Goal: Transaction & Acquisition: Download file/media

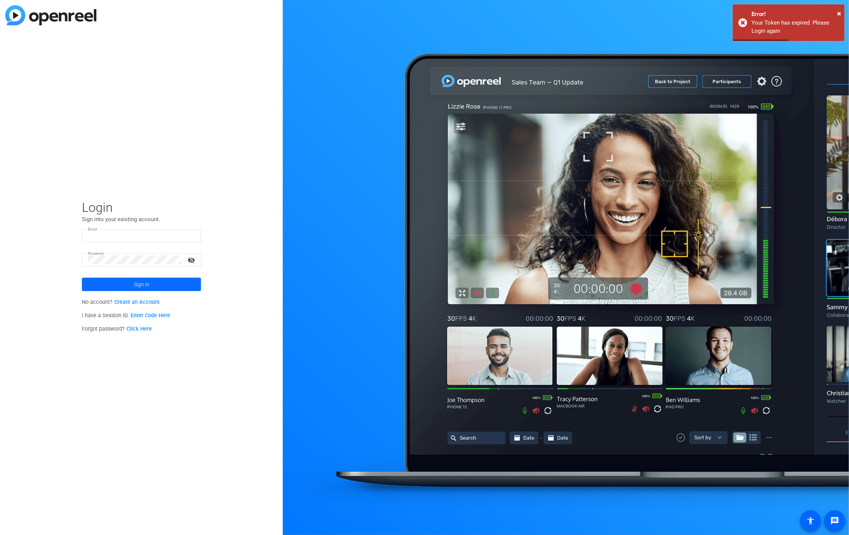
type input "mh@videoartproductions.com"
click at [149, 280] on span "Sign in" at bounding box center [141, 284] width 15 height 19
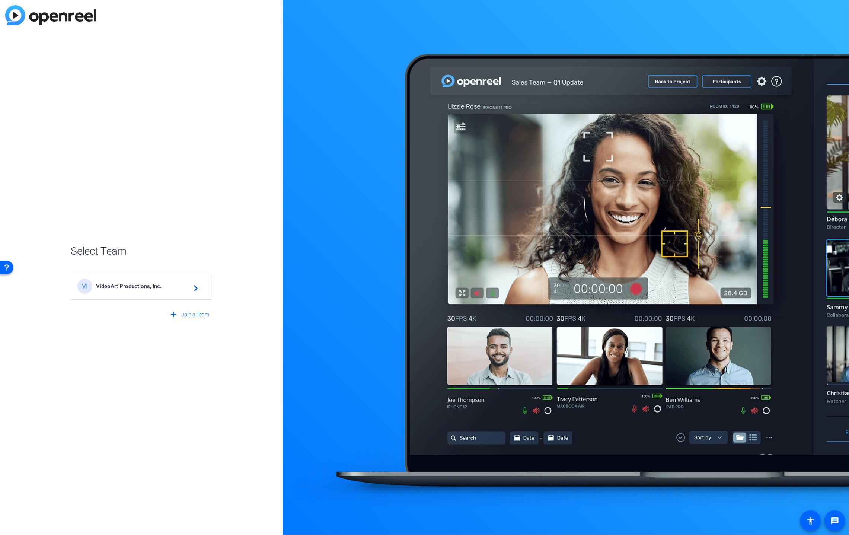
click at [147, 287] on span "VideoArt Productions, Inc." at bounding box center [142, 286] width 93 height 7
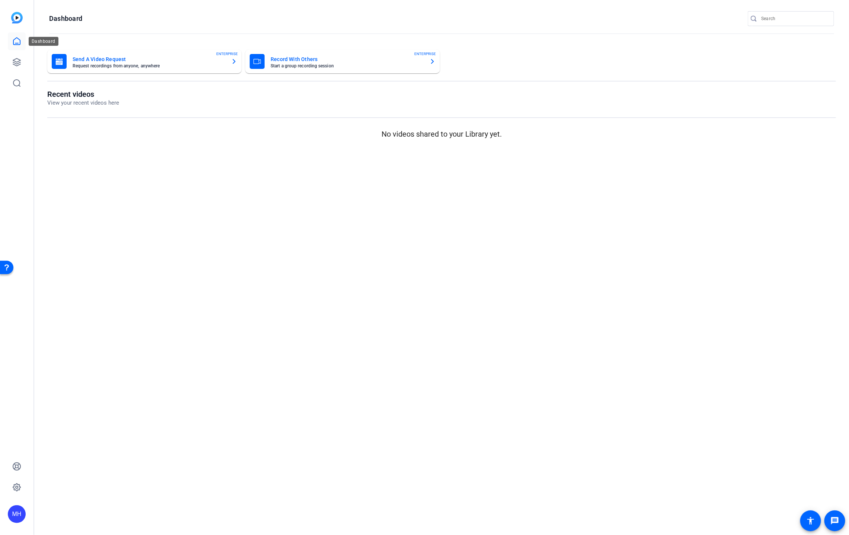
click at [17, 42] on icon at bounding box center [16, 41] width 9 height 9
click at [14, 63] on icon at bounding box center [16, 61] width 7 height 7
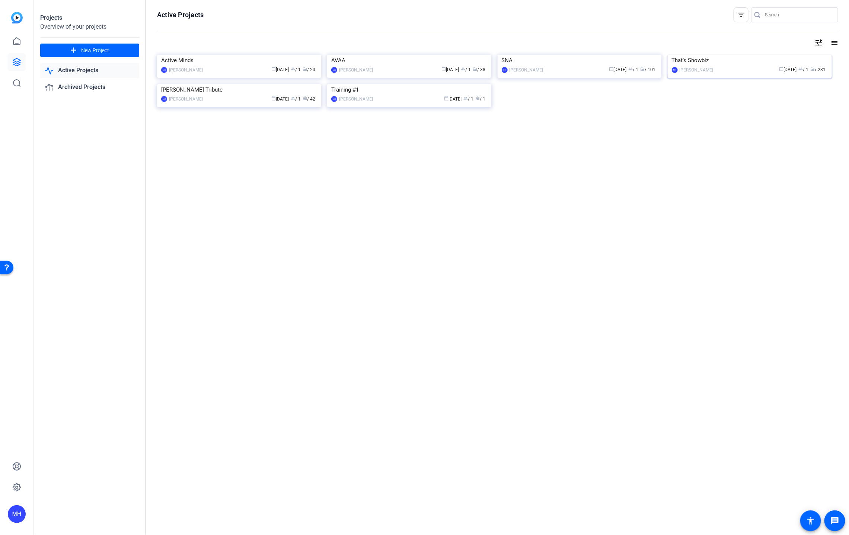
click at [737, 55] on img at bounding box center [750, 55] width 164 height 0
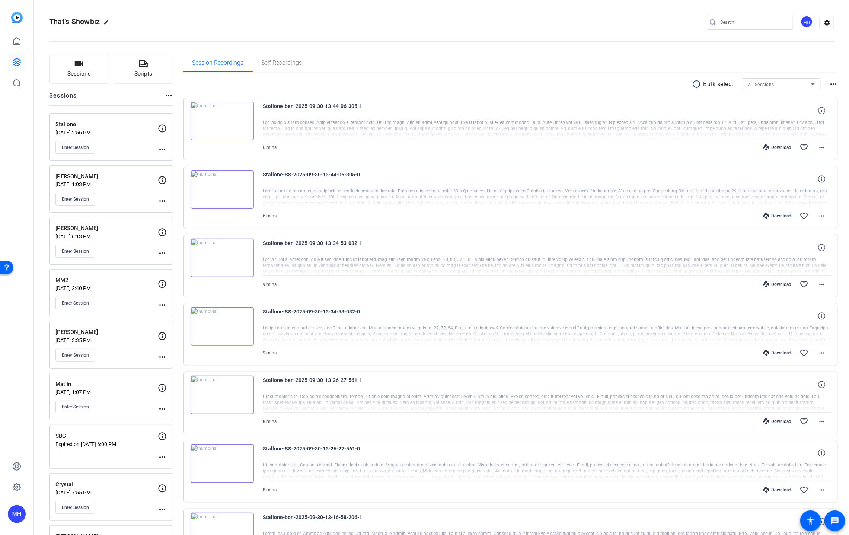
click at [763, 86] on span "All Sessions" at bounding box center [761, 84] width 26 height 5
click at [763, 106] on mat-option "Stallone" at bounding box center [781, 111] width 79 height 12
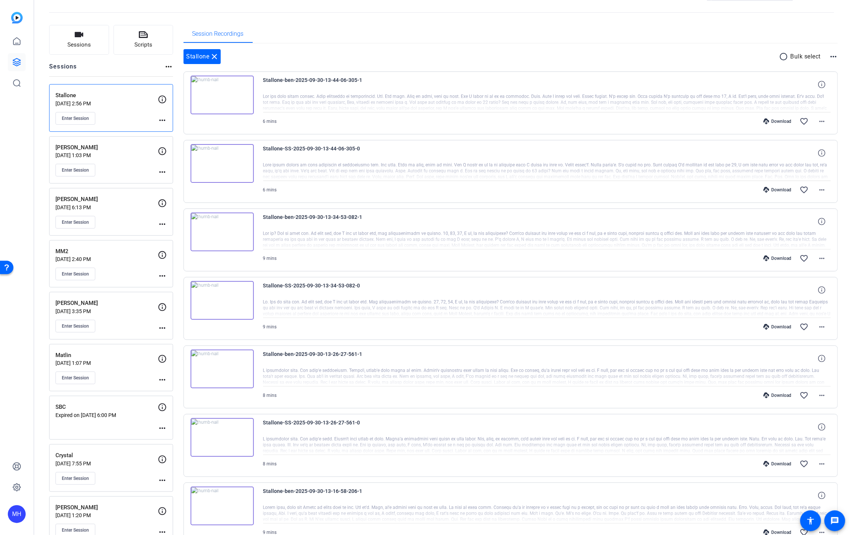
scroll to position [26, 0]
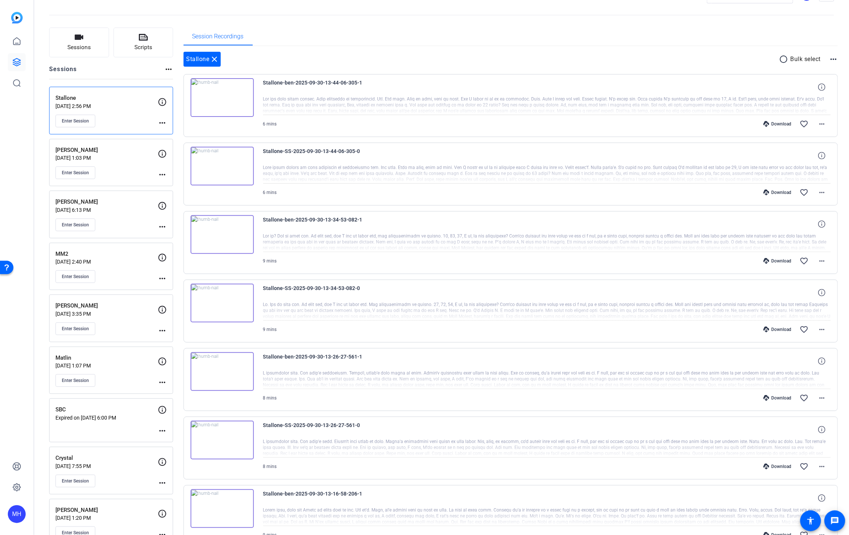
click at [784, 58] on mat-icon "radio_button_unchecked" at bounding box center [785, 59] width 11 height 9
click at [810, 60] on icon at bounding box center [810, 59] width 4 height 9
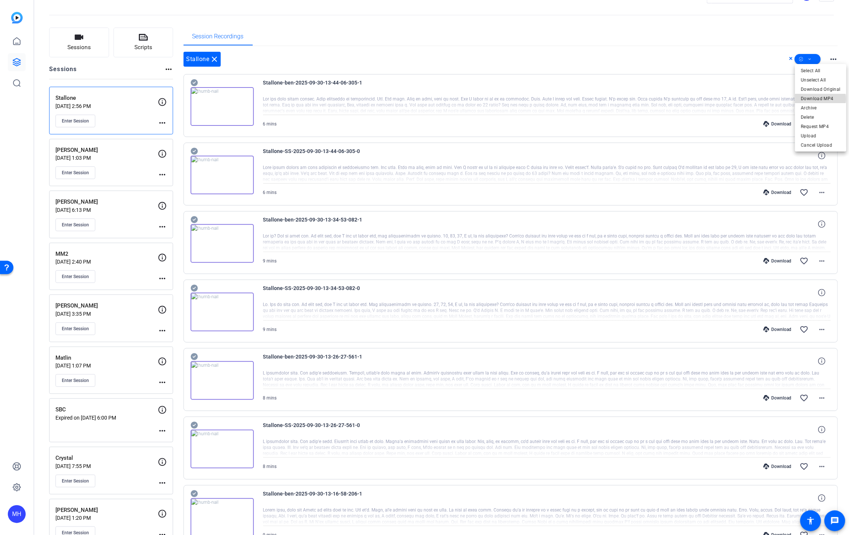
click at [814, 99] on span "Download MP4" at bounding box center [820, 98] width 39 height 9
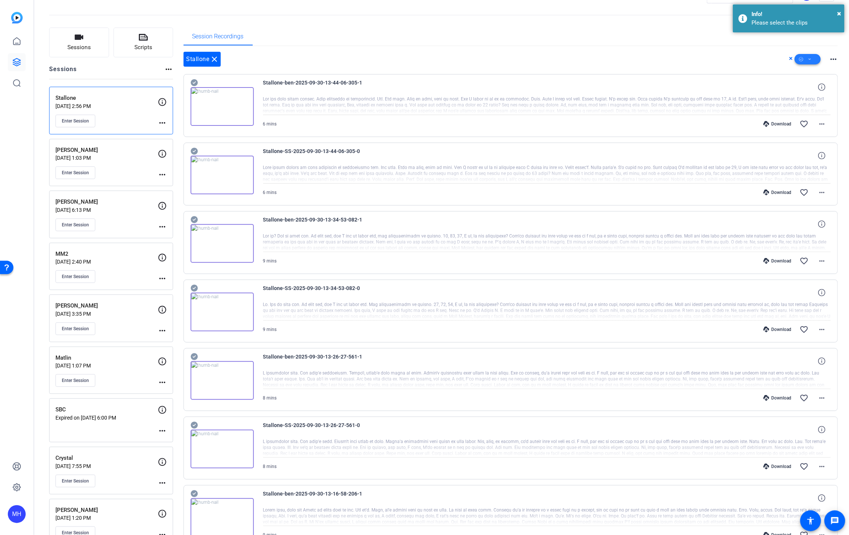
click at [814, 57] on span at bounding box center [808, 59] width 26 height 18
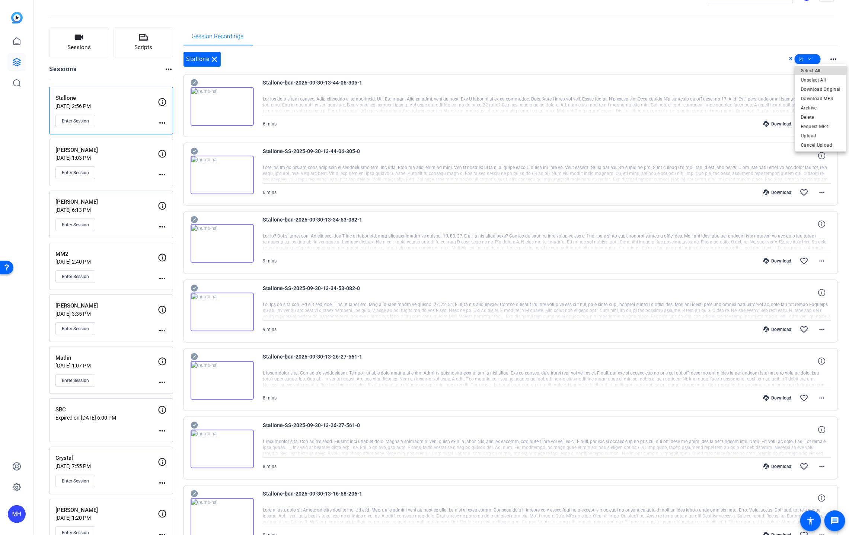
click at [814, 69] on span "Select All" at bounding box center [820, 70] width 39 height 9
click at [758, 54] on div at bounding box center [424, 267] width 849 height 535
click at [767, 57] on div "Stallone close more_horiz" at bounding box center [511, 59] width 655 height 15
click at [790, 58] on icon at bounding box center [791, 58] width 4 height 9
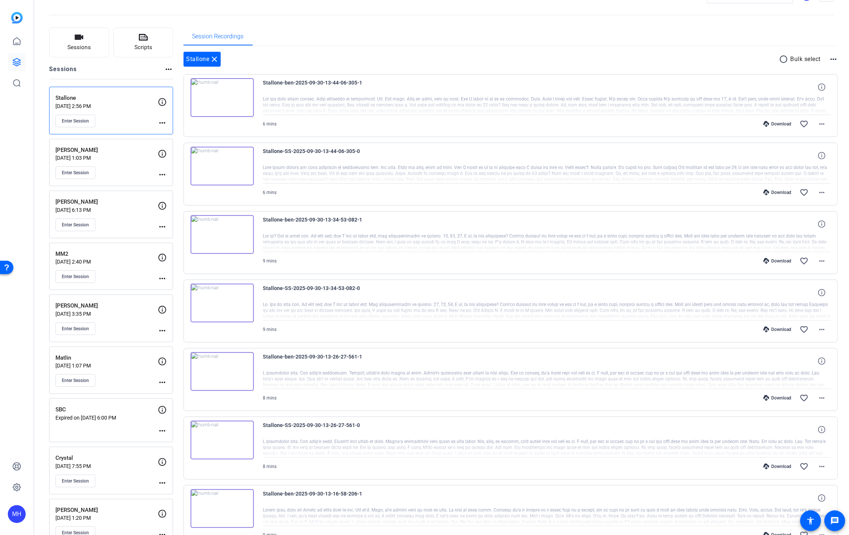
click at [801, 59] on p "Bulk select" at bounding box center [806, 59] width 31 height 9
click at [785, 58] on mat-icon "radio_button_unchecked" at bounding box center [785, 59] width 11 height 9
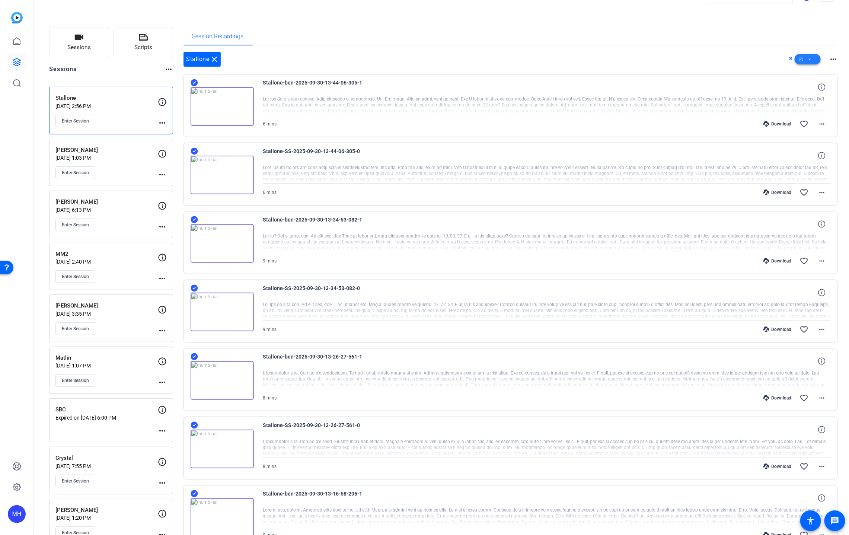
click at [818, 61] on span at bounding box center [808, 59] width 26 height 18
click at [814, 73] on span "Select All" at bounding box center [820, 70] width 39 height 9
click at [772, 61] on div at bounding box center [424, 267] width 849 height 535
click at [789, 55] on div "Stallone close more_horiz" at bounding box center [511, 59] width 655 height 15
click at [790, 56] on icon at bounding box center [791, 58] width 4 height 9
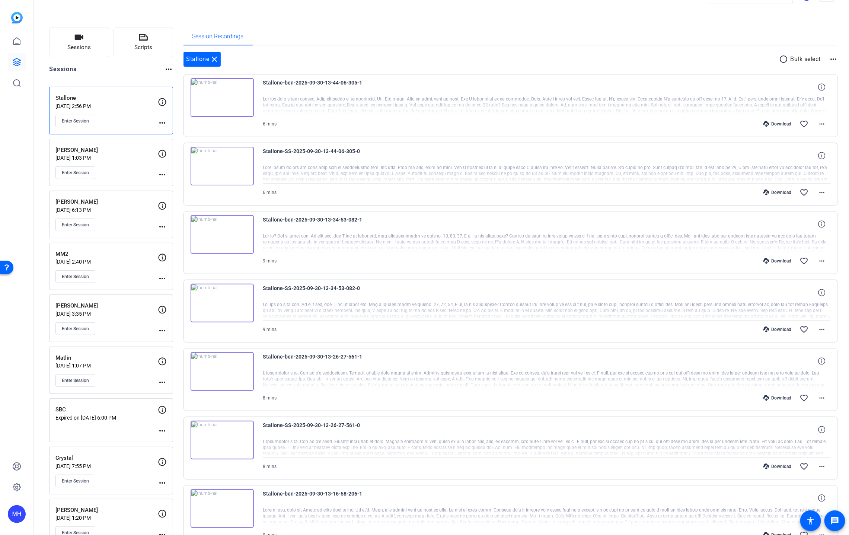
click at [833, 59] on mat-icon "more_horiz" at bounding box center [833, 59] width 9 height 9
click at [803, 44] on div at bounding box center [424, 267] width 849 height 535
click at [781, 59] on mat-icon "radio_button_unchecked" at bounding box center [785, 59] width 11 height 9
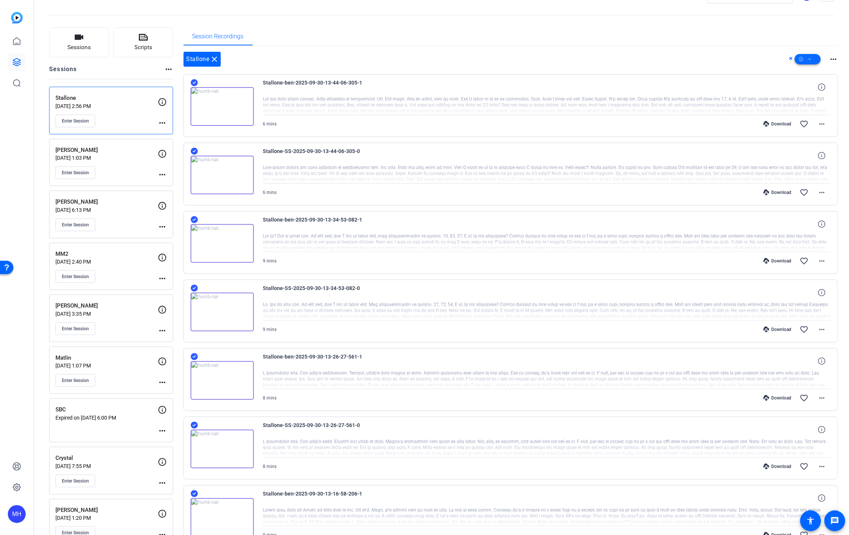
click at [817, 61] on span at bounding box center [808, 59] width 26 height 18
click at [822, 98] on span "Download MP4" at bounding box center [820, 98] width 39 height 9
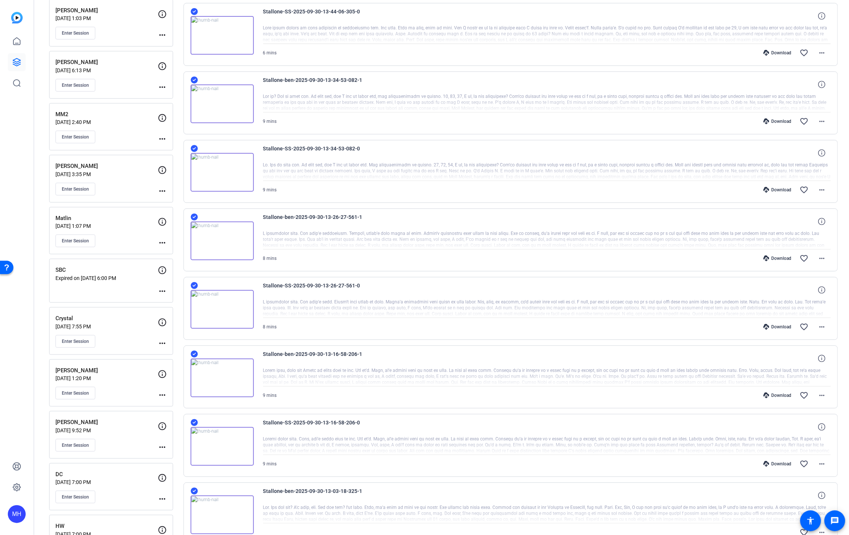
scroll to position [275, 0]
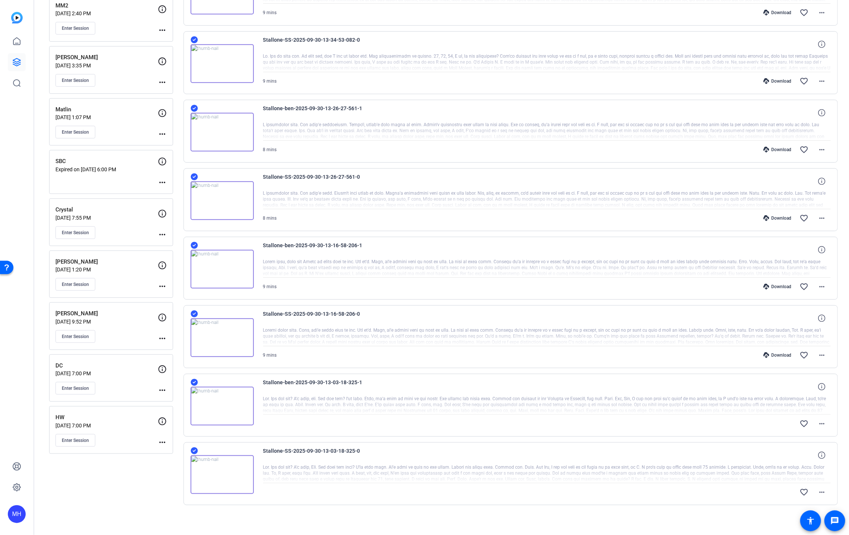
click at [748, 467] on div at bounding box center [547, 473] width 568 height 19
click at [808, 464] on div at bounding box center [547, 473] width 568 height 19
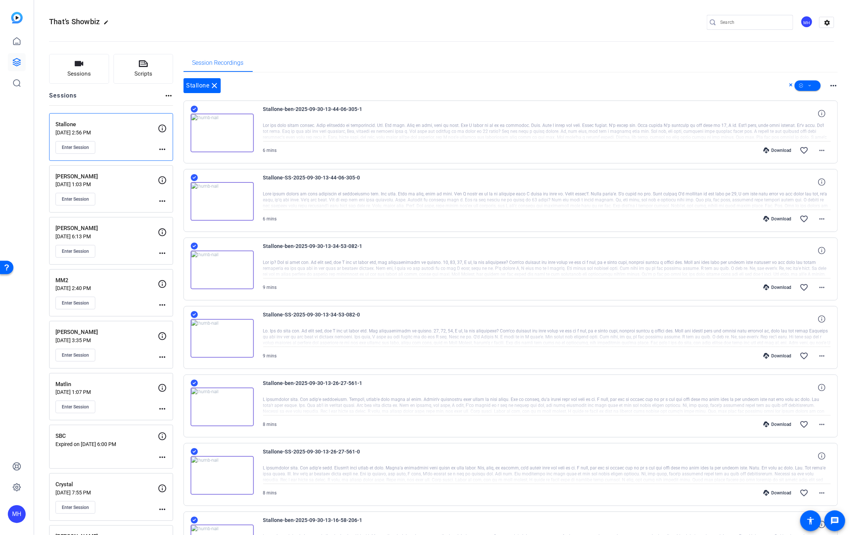
click at [769, 149] on icon at bounding box center [767, 150] width 6 height 6
click at [469, 12] on div "That’s Showbiz edit MH settings" at bounding box center [441, 22] width 785 height 56
click at [768, 149] on icon at bounding box center [767, 150] width 6 height 6
click at [531, 32] on openreel-divider-bar at bounding box center [441, 39] width 785 height 23
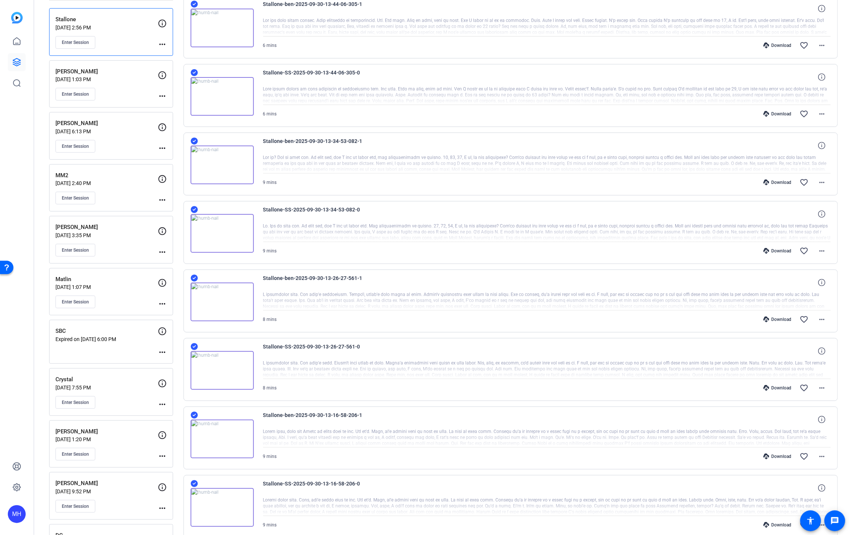
scroll to position [110, 0]
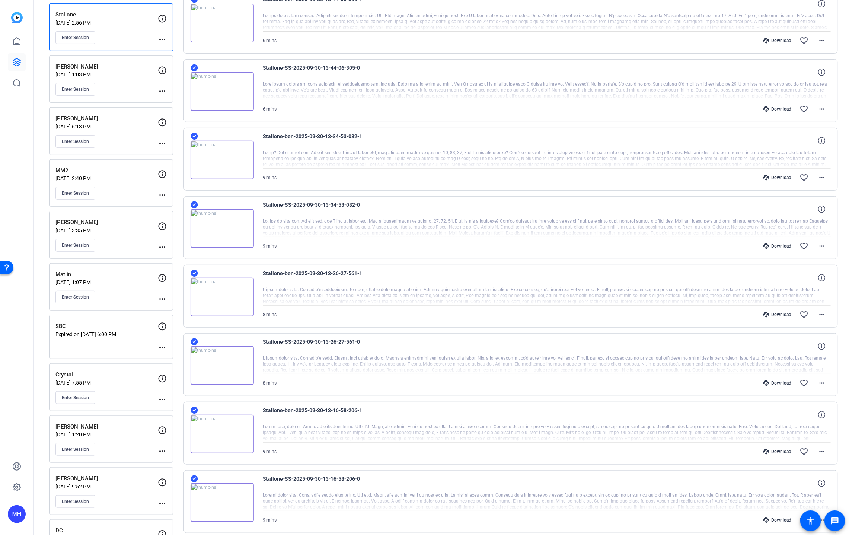
click at [767, 108] on icon at bounding box center [767, 109] width 6 height 6
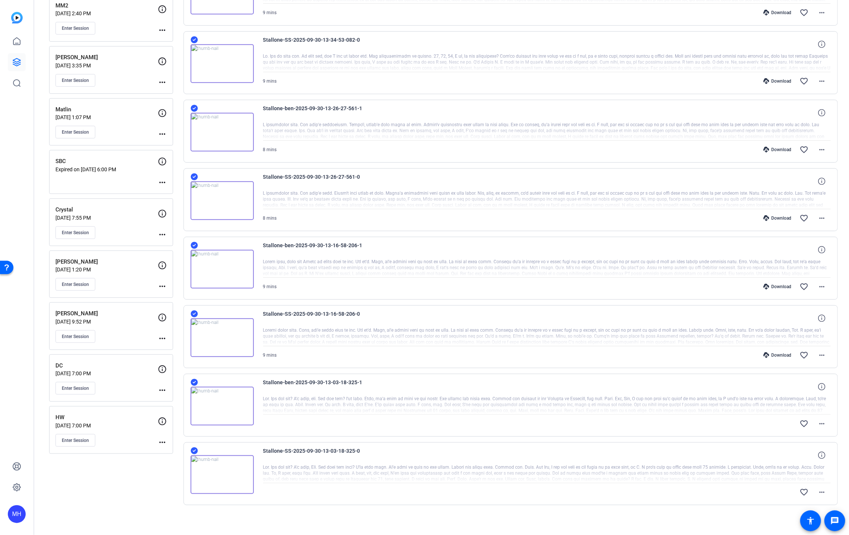
scroll to position [0, 0]
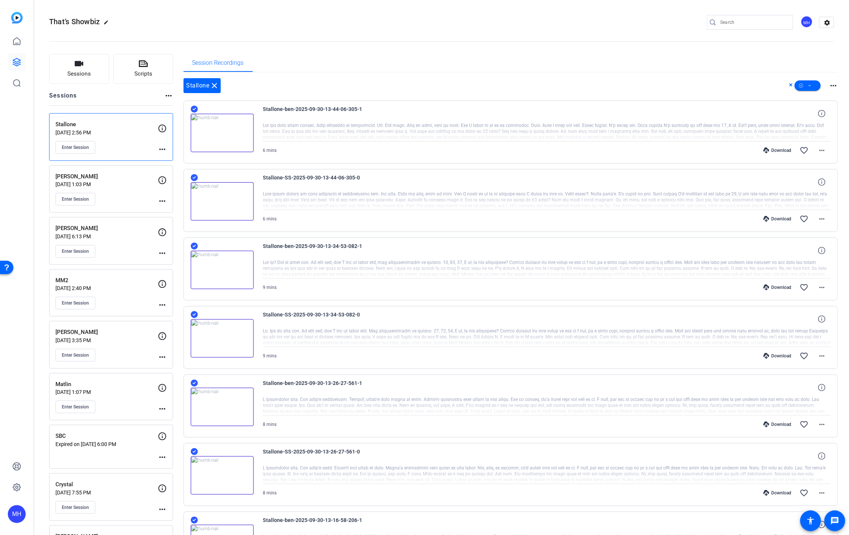
click at [768, 217] on icon at bounding box center [767, 219] width 6 height 6
click at [404, 249] on div "Stallone-ben-2025-09-30-13-34-53-082-1" at bounding box center [547, 251] width 568 height 18
click at [776, 286] on div "Download" at bounding box center [777, 287] width 35 height 6
click at [408, 156] on div "6 mins Download favorite_border more_horiz" at bounding box center [547, 150] width 568 height 18
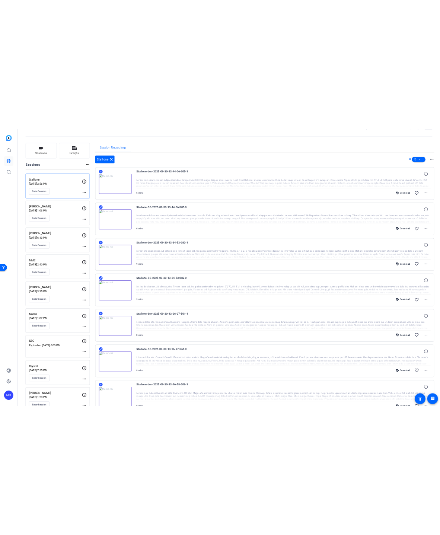
scroll to position [37, 0]
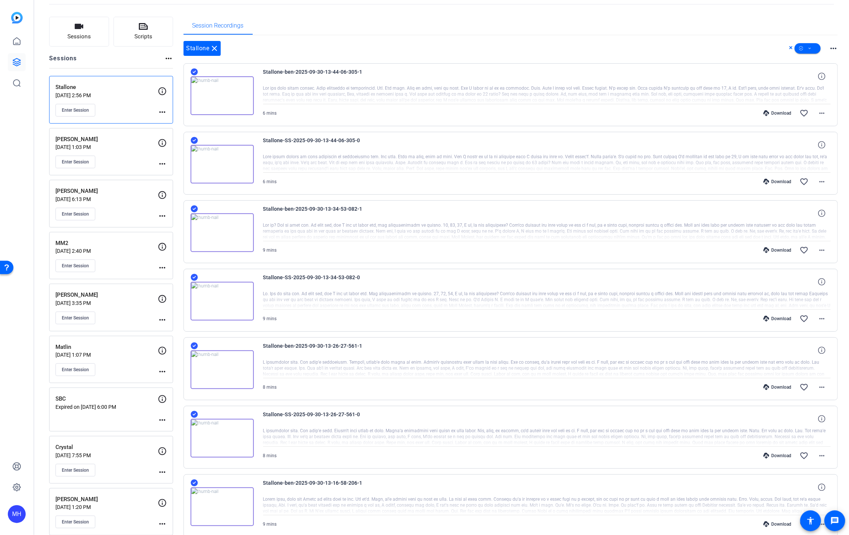
click at [767, 316] on icon at bounding box center [767, 319] width 6 height 6
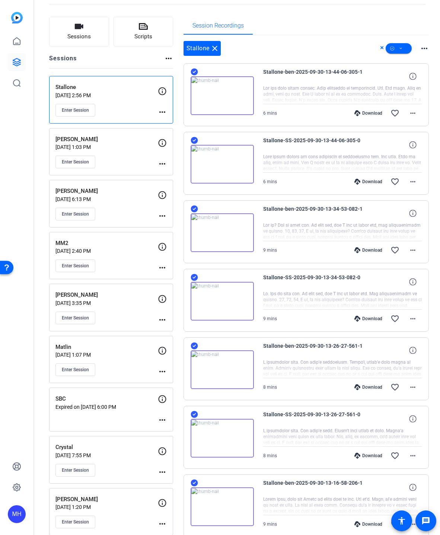
click at [357, 386] on icon at bounding box center [357, 387] width 6 height 6
click at [357, 453] on icon at bounding box center [357, 456] width 6 height 6
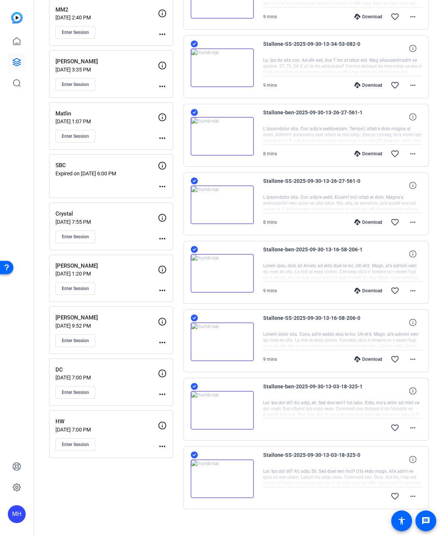
scroll to position [275, 0]
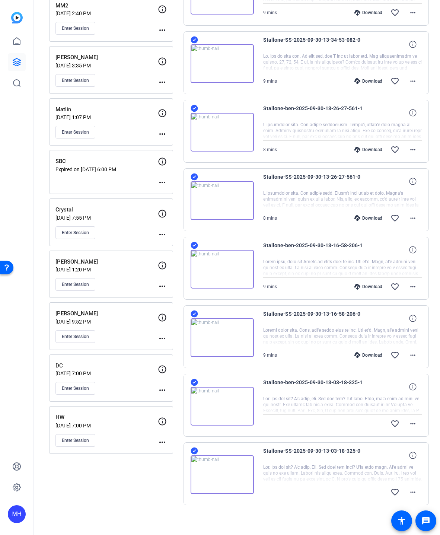
click at [231, 374] on div "Stallone-ben-2025-09-30-13-03-18-325-1 favorite_border more_horiz" at bounding box center [307, 405] width 246 height 63
click at [369, 284] on div "Download" at bounding box center [368, 287] width 35 height 6
click at [357, 352] on icon at bounding box center [357, 355] width 6 height 6
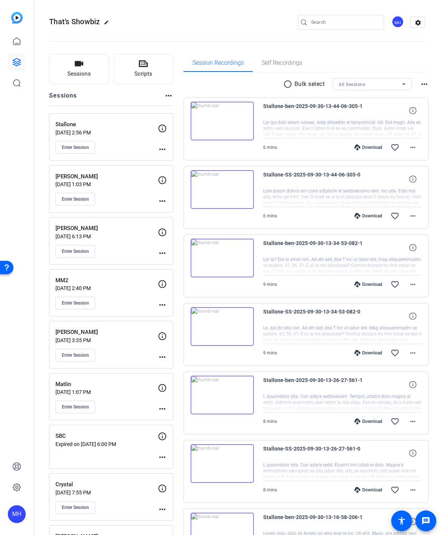
scroll to position [285, 0]
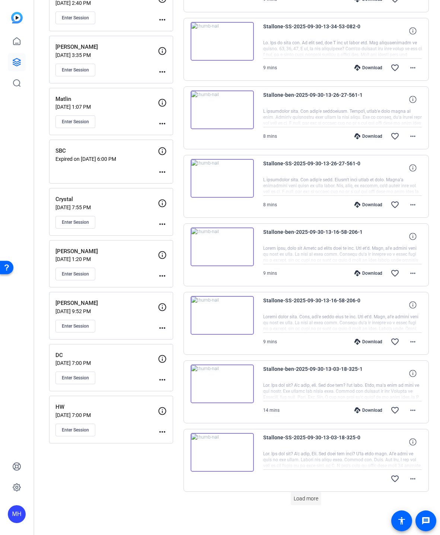
click at [295, 497] on span "Load more" at bounding box center [306, 499] width 25 height 8
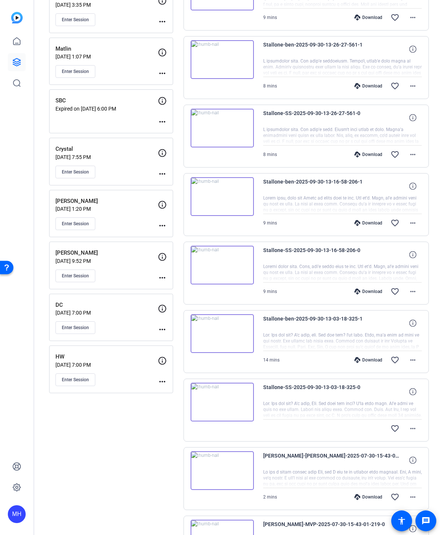
scroll to position [351, 0]
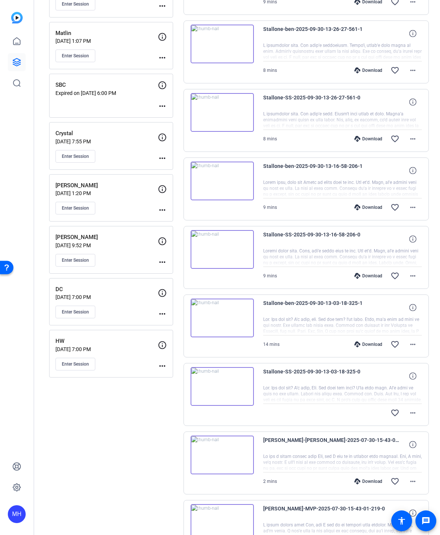
click at [367, 341] on div "Download" at bounding box center [368, 344] width 35 height 6
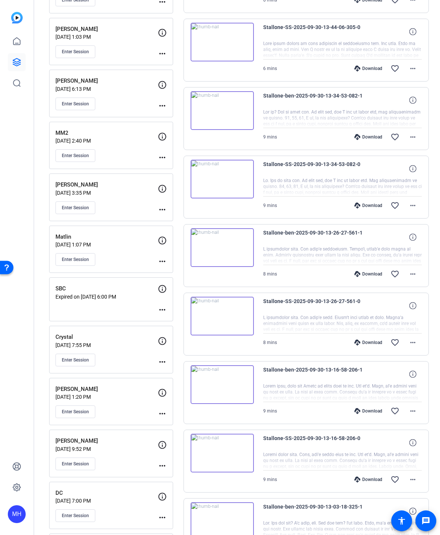
scroll to position [285, 0]
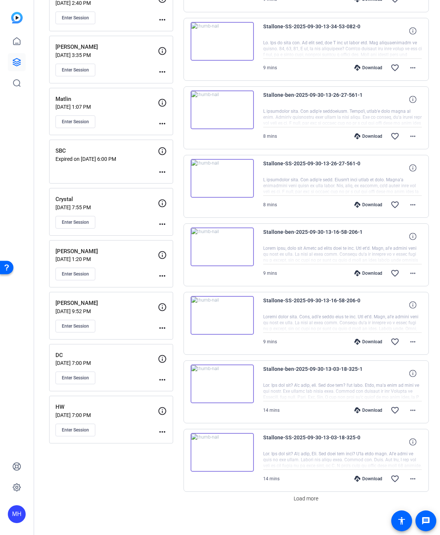
click at [362, 476] on div "Download" at bounding box center [368, 479] width 35 height 6
